Goal: Information Seeking & Learning: Learn about a topic

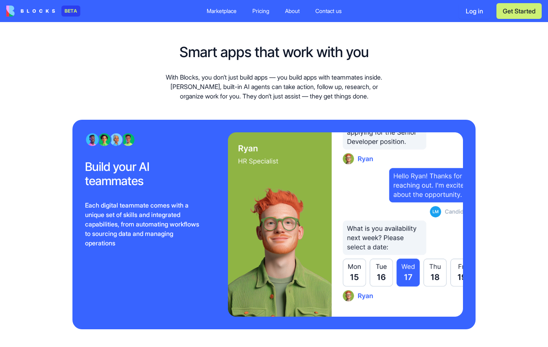
scroll to position [762, 0]
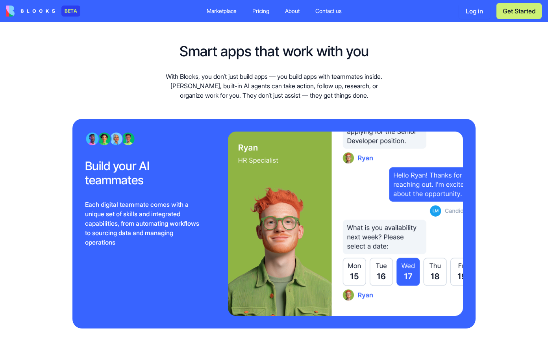
click at [258, 11] on div "Pricing" at bounding box center [260, 11] width 17 height 8
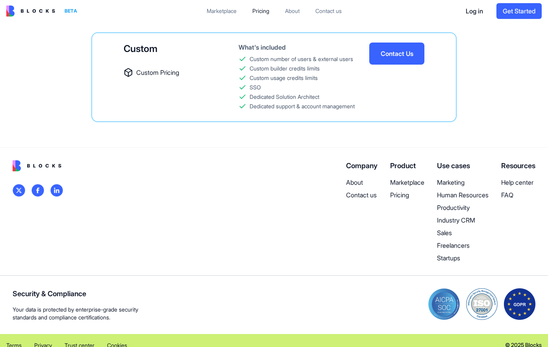
scroll to position [298, 0]
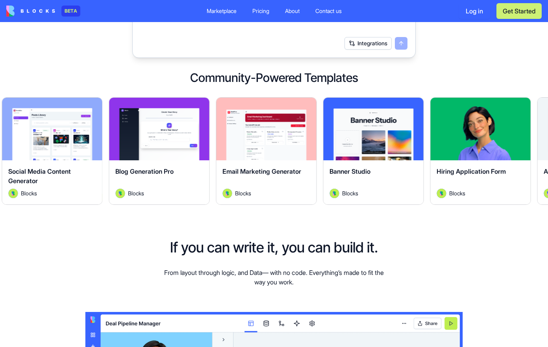
scroll to position [211, 0]
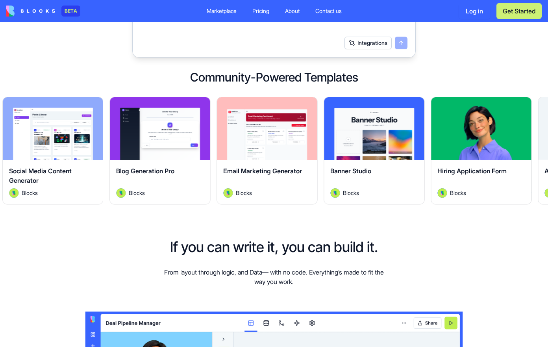
click at [61, 154] on div "Explore" at bounding box center [53, 128] width 100 height 63
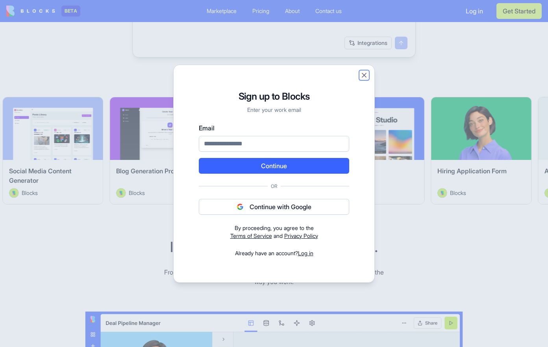
click at [364, 75] on button "Close" at bounding box center [364, 75] width 8 height 8
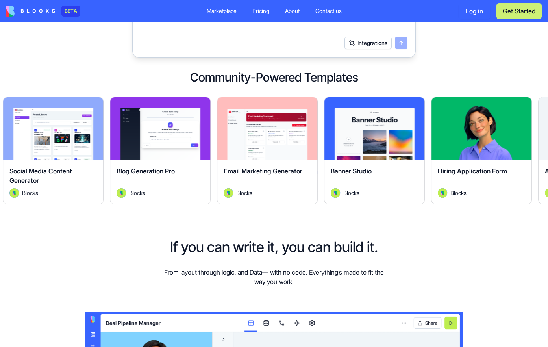
click at [35, 137] on div "Explore" at bounding box center [53, 128] width 100 height 63
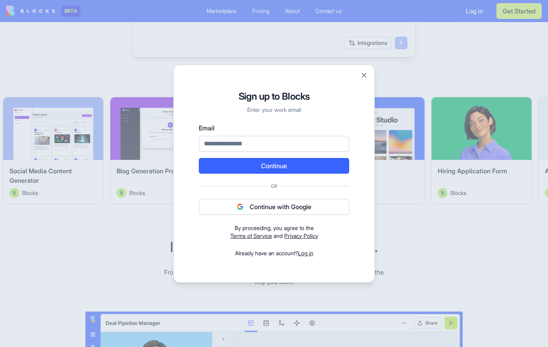
click at [242, 236] on link "Terms of Service" at bounding box center [251, 235] width 42 height 7
click at [363, 77] on button "Close" at bounding box center [364, 75] width 8 height 8
